Goal: Task Accomplishment & Management: Manage account settings

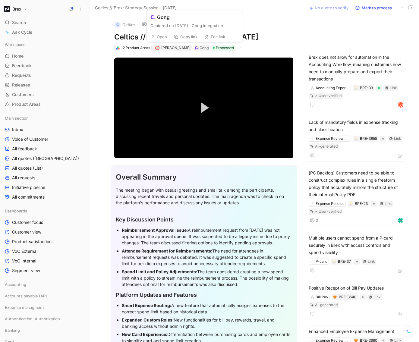
click at [162, 38] on button "Open" at bounding box center [159, 37] width 22 height 8
click at [156, 35] on button "Open" at bounding box center [159, 37] width 22 height 8
click at [174, 49] on span "[PERSON_NAME]" at bounding box center [175, 48] width 29 height 5
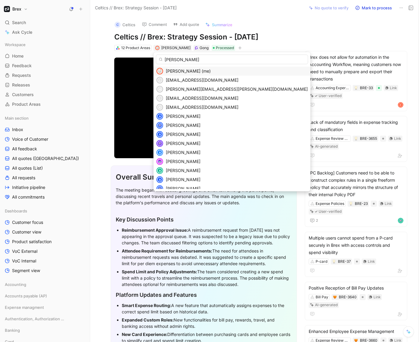
type input "[PERSON_NAME]"
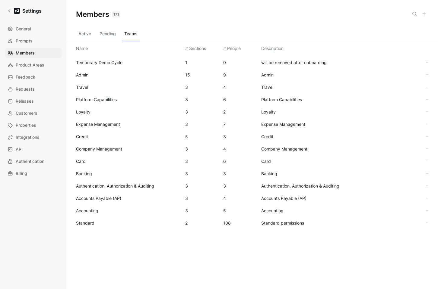
click at [86, 36] on button "Active" at bounding box center [84, 34] width 17 height 10
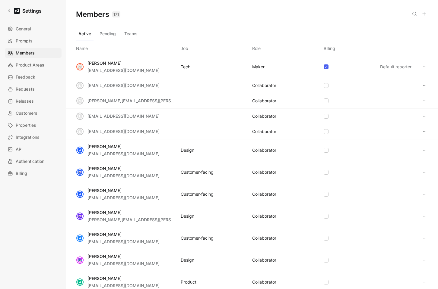
click at [412, 14] on icon at bounding box center [414, 13] width 5 height 5
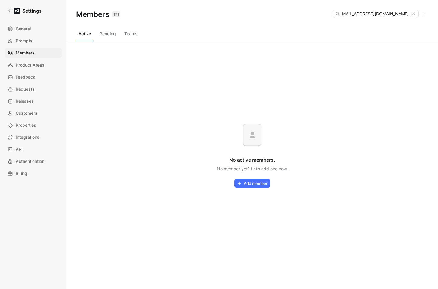
type input "[EMAIL_ADDRESS][DOMAIN_NAME]"
click at [109, 32] on button "Pending" at bounding box center [107, 34] width 21 height 10
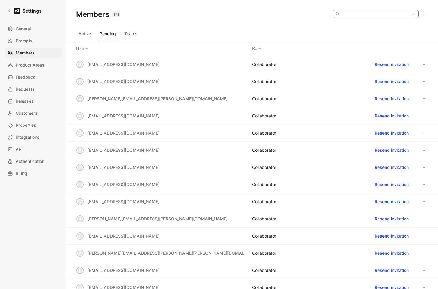
click at [379, 13] on input at bounding box center [374, 14] width 71 height 8
paste input "[EMAIL_ADDRESS][DOMAIN_NAME]"
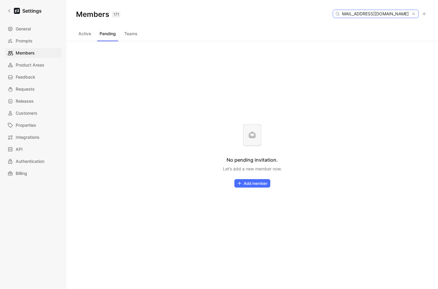
type input "[EMAIL_ADDRESS][DOMAIN_NAME]"
click at [72, 34] on div "Active Pending Teams" at bounding box center [251, 35] width 371 height 12
click at [86, 35] on button "Active" at bounding box center [84, 34] width 17 height 10
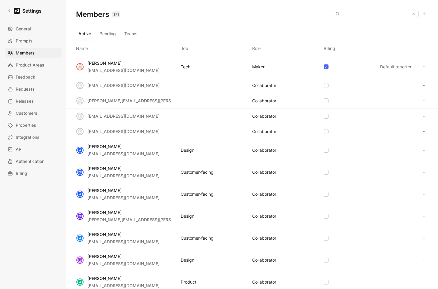
click at [427, 15] on button at bounding box center [424, 14] width 8 height 8
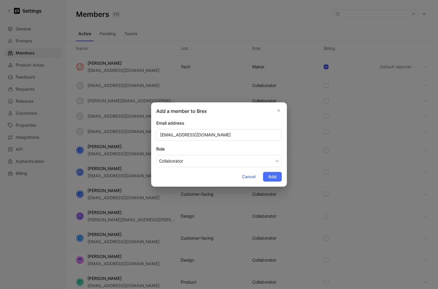
type input "[EMAIL_ADDRESS][DOMAIN_NAME]"
click at [226, 147] on div "Role" at bounding box center [218, 149] width 125 height 7
click at [226, 155] on button "Collaborator" at bounding box center [218, 161] width 125 height 12
click at [270, 178] on span "Add" at bounding box center [272, 176] width 8 height 7
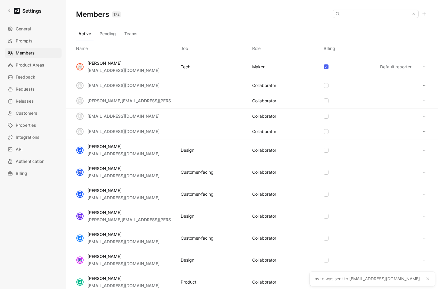
click at [134, 36] on button "Teams" at bounding box center [131, 34] width 18 height 10
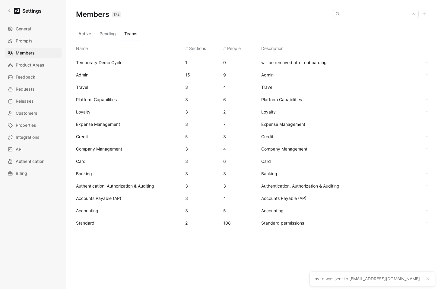
click at [88, 221] on span "Standard" at bounding box center [85, 223] width 18 height 5
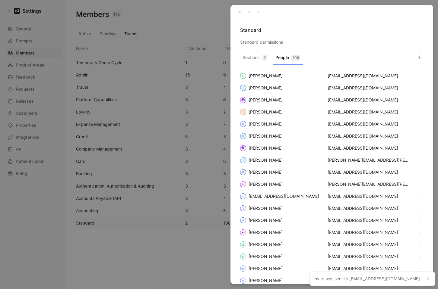
click at [281, 56] on button "People 108" at bounding box center [288, 59] width 30 height 12
click at [417, 54] on button "button" at bounding box center [419, 57] width 8 height 8
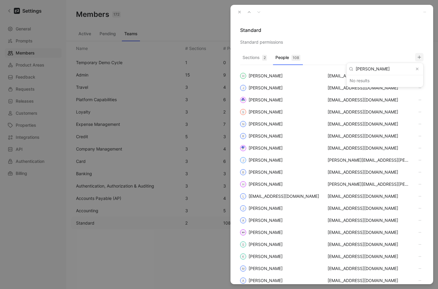
type input "[PERSON_NAME]"
click at [416, 69] on icon "Clear input" at bounding box center [417, 69] width 4 height 4
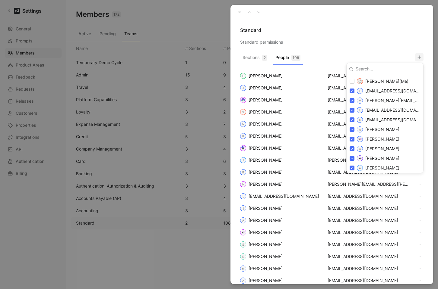
click at [237, 12] on div at bounding box center [219, 144] width 438 height 289
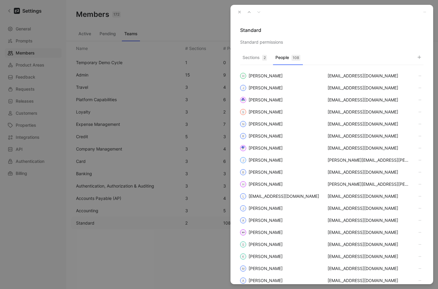
click at [238, 12] on icon "button" at bounding box center [239, 12] width 4 height 4
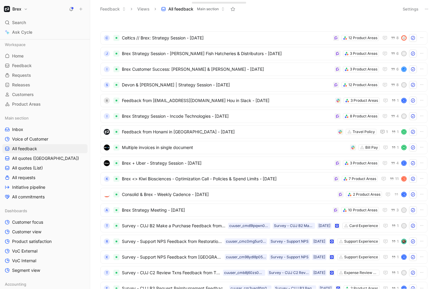
scroll to position [170, 0]
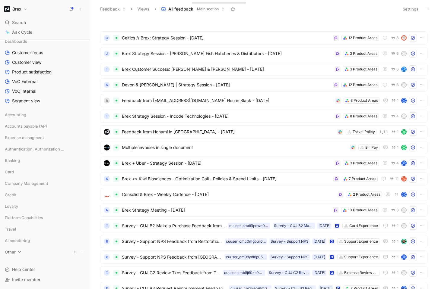
click at [15, 251] on span "Other" at bounding box center [10, 252] width 11 height 6
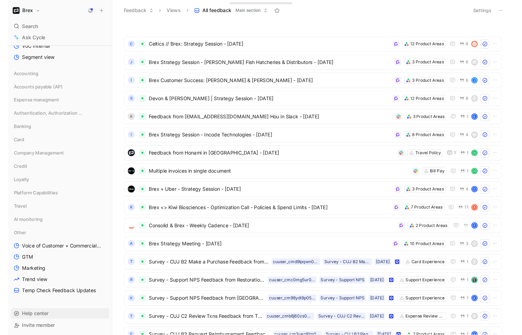
scroll to position [222, 0]
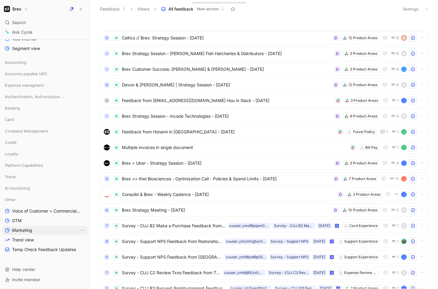
click at [31, 230] on span "Marketing" at bounding box center [22, 231] width 20 height 6
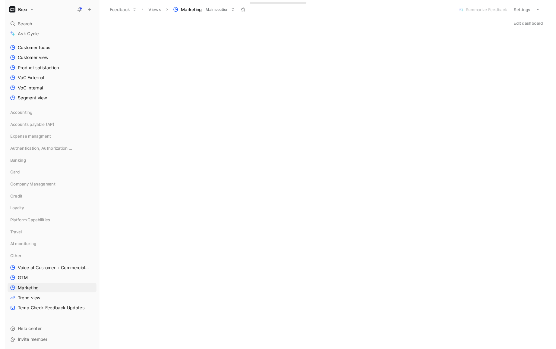
scroll to position [162, 0]
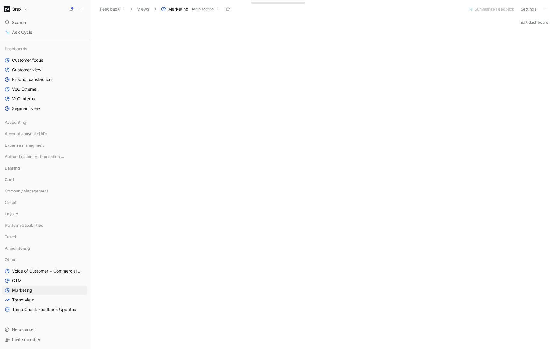
click at [437, 23] on button "Edit dashboard" at bounding box center [534, 22] width 33 height 8
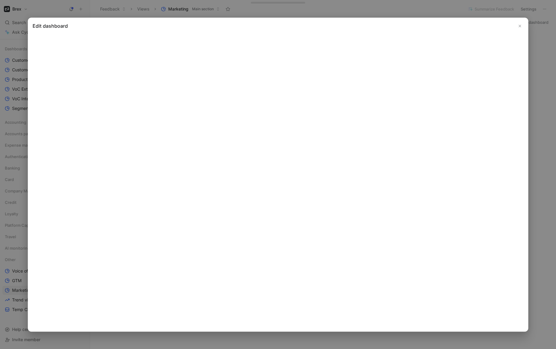
click at [437, 23] on button "Close" at bounding box center [519, 25] width 7 height 7
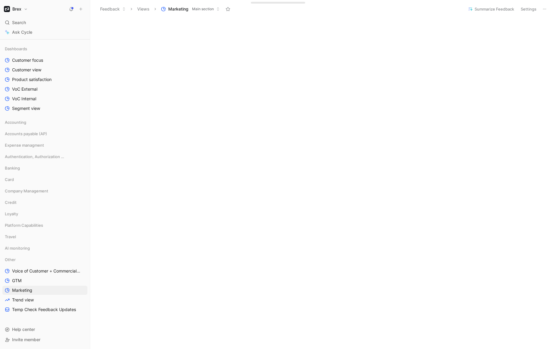
scroll to position [1012, 0]
click at [437, 26] on button "Edit dashboard" at bounding box center [534, 22] width 33 height 8
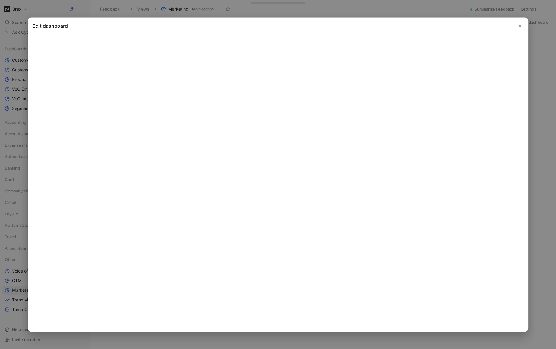
click at [437, 27] on use "Close" at bounding box center [520, 26] width 2 height 2
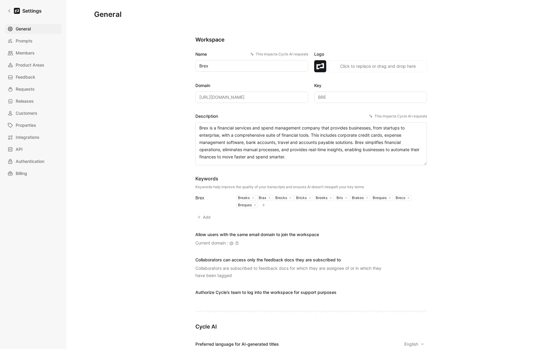
click at [33, 53] on span "Members" at bounding box center [25, 52] width 19 height 7
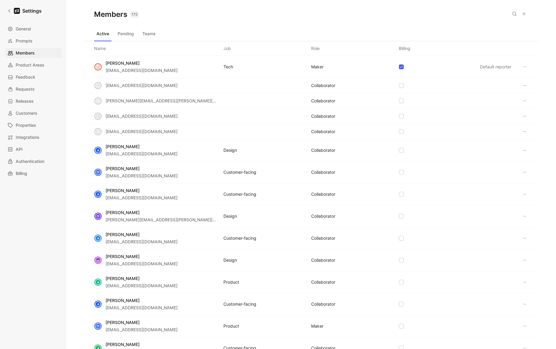
click at [151, 33] on button "Teams" at bounding box center [149, 34] width 18 height 10
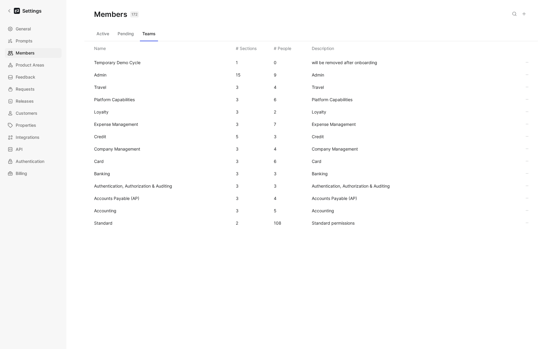
click at [120, 225] on span "Standard" at bounding box center [162, 223] width 137 height 7
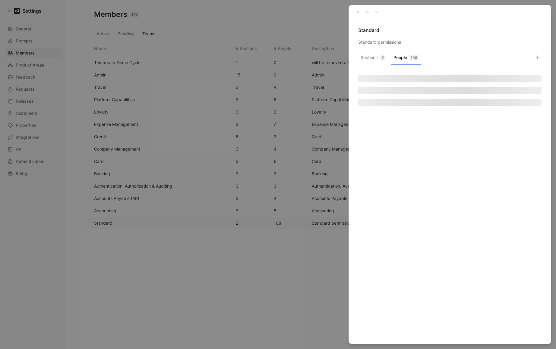
click at [405, 60] on button "People 108" at bounding box center [406, 59] width 30 height 12
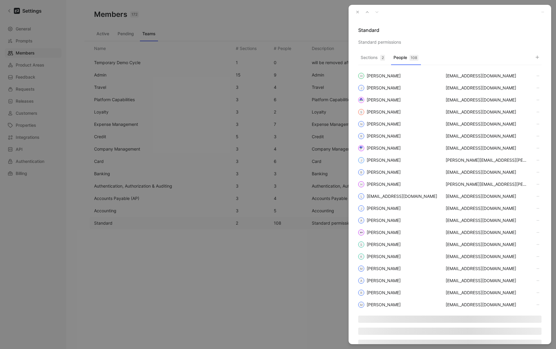
click at [540, 59] on button "button" at bounding box center [537, 57] width 8 height 8
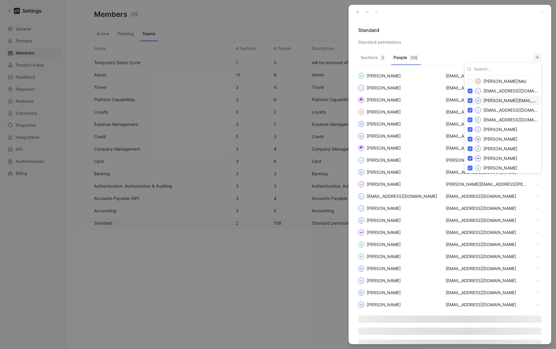
click at [356, 14] on div at bounding box center [278, 174] width 556 height 349
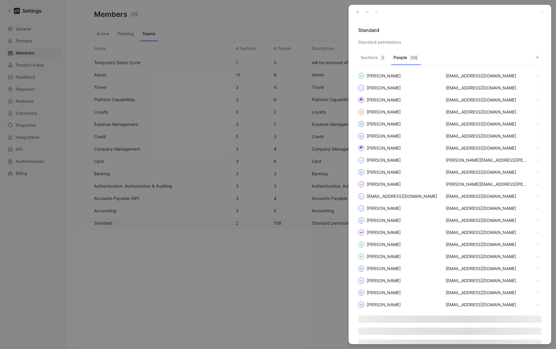
click at [357, 12] on use "button" at bounding box center [358, 12] width 2 height 2
